Goal: Task Accomplishment & Management: Use online tool/utility

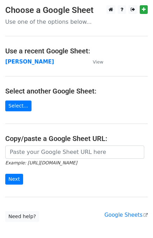
click at [12, 63] on strong "[PERSON_NAME]" at bounding box center [29, 62] width 49 height 6
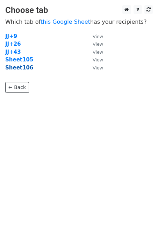
click at [21, 70] on strong "Sheet106" at bounding box center [19, 68] width 28 height 6
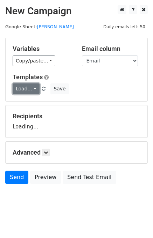
click at [24, 87] on link "Load..." at bounding box center [26, 88] width 27 height 11
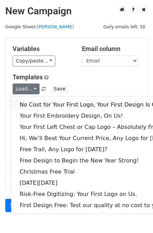
click at [30, 103] on link "No Cost for Your First Logo, Your First Design Is On Us!" at bounding box center [95, 104] width 169 height 11
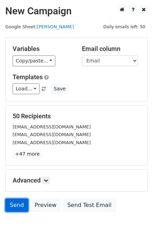
click at [15, 205] on link "Send" at bounding box center [16, 205] width 23 height 13
